Goal: Use online tool/utility: Utilize a website feature to perform a specific function

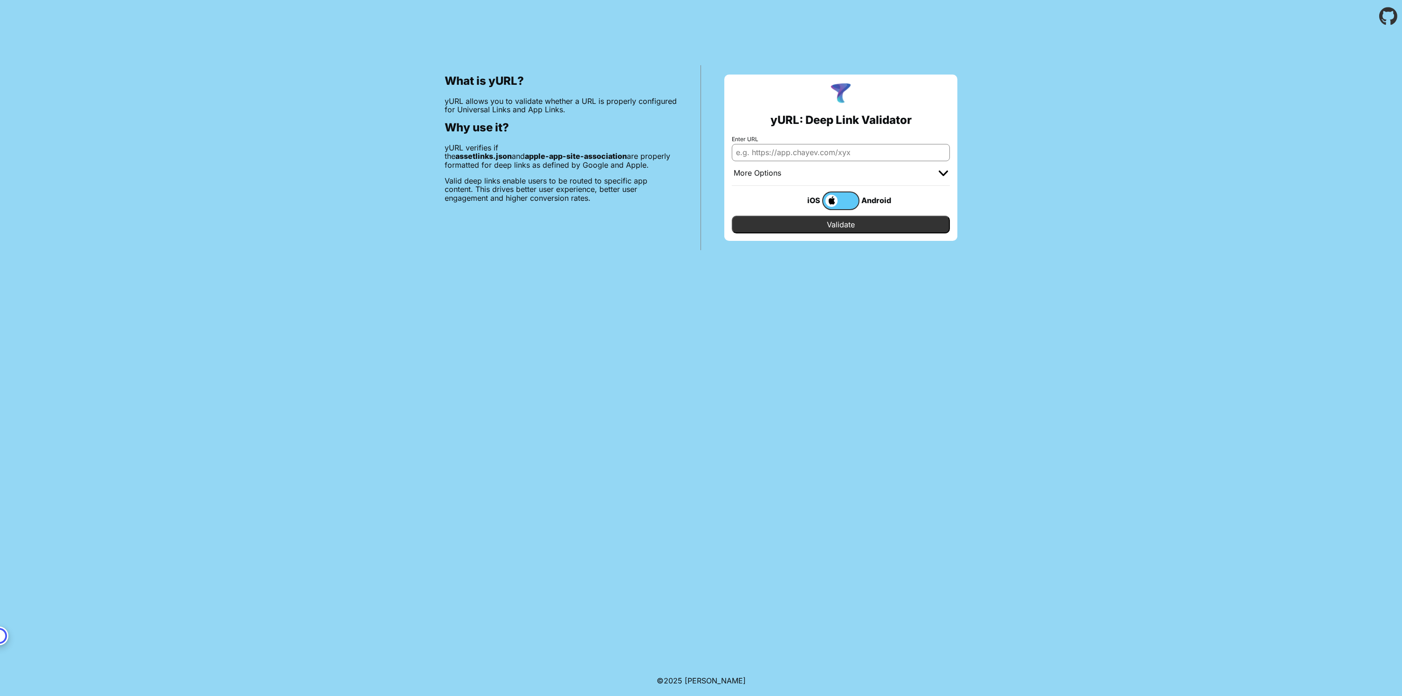
click at [817, 153] on input "Enter URL" at bounding box center [841, 152] width 218 height 17
type input "[DOMAIN_NAME][URL]"
click at [843, 222] on input "Validate" at bounding box center [841, 225] width 218 height 18
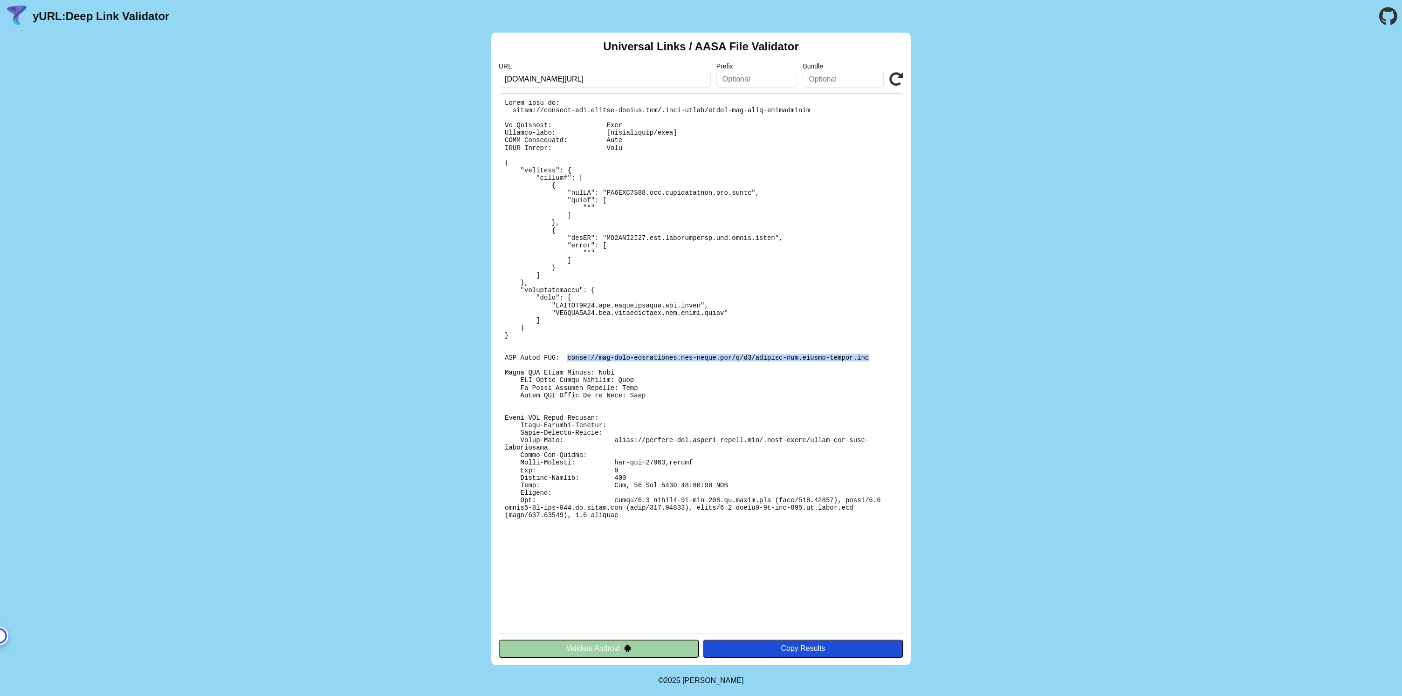
drag, startPoint x: 566, startPoint y: 357, endPoint x: 869, endPoint y: 362, distance: 303.0
click at [869, 362] on pre at bounding box center [701, 363] width 405 height 541
copy pre "https://app-site-association.cdn-apple.com/a/v1/staging-app.comuni-chiamo.com"
click at [655, 463] on pre at bounding box center [701, 363] width 405 height 541
